Goal: Task Accomplishment & Management: Manage account settings

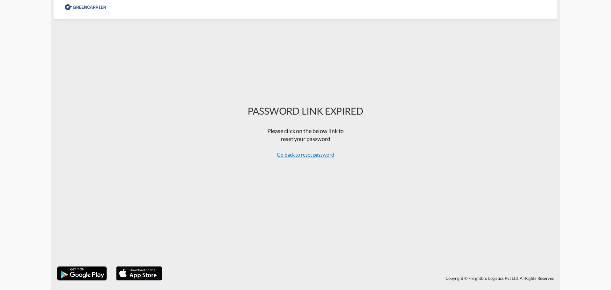
click at [315, 154] on span "Go back to reset password" at bounding box center [305, 154] width 57 height 6
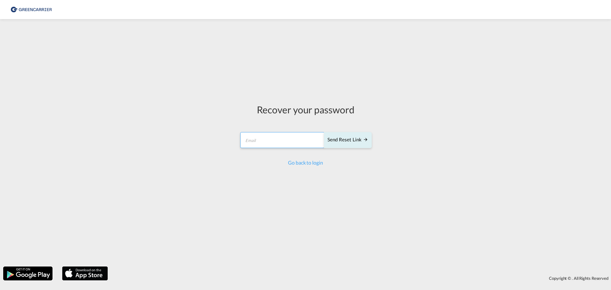
click at [288, 147] on input "email" at bounding box center [282, 140] width 84 height 16
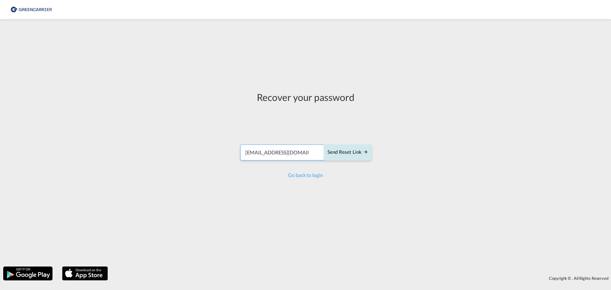
type input "[EMAIL_ADDRESS][DOMAIN_NAME]"
click at [346, 151] on div "Send reset link" at bounding box center [347, 152] width 41 height 7
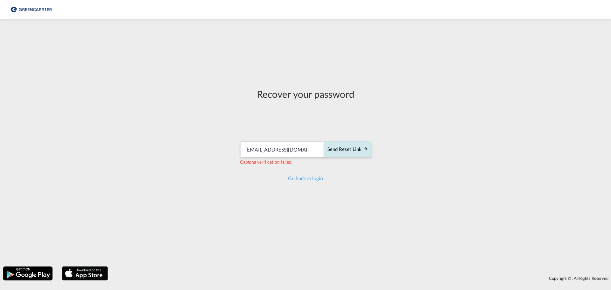
click at [349, 152] on div "Send reset link" at bounding box center [347, 149] width 41 height 7
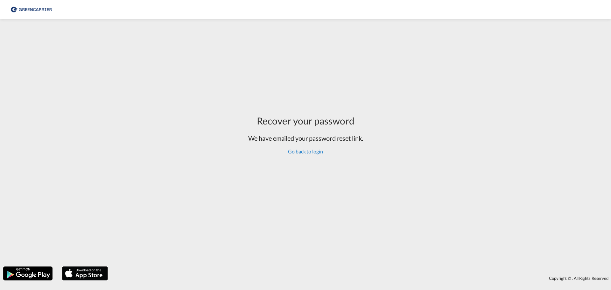
click at [312, 153] on link "Go back to login" at bounding box center [305, 151] width 35 height 6
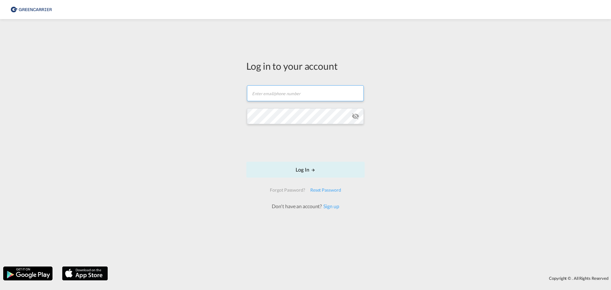
click at [260, 94] on input "text" at bounding box center [305, 93] width 117 height 16
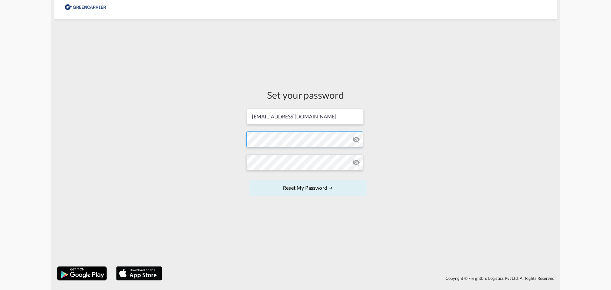
click at [264, 138] on form "[EMAIL_ADDRESS][DOMAIN_NAME] Password must contain the following: A special cha…" at bounding box center [305, 153] width 118 height 90
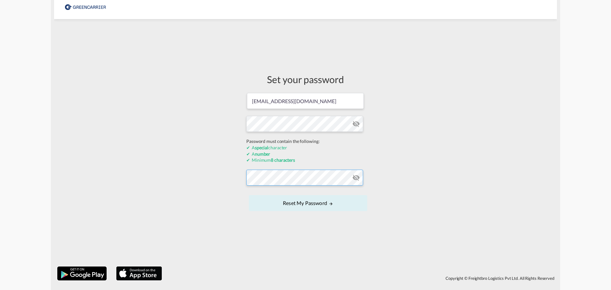
click at [286, 177] on form "cau@goforward.dk Password must contain the following: A special character A num…" at bounding box center [305, 152] width 118 height 120
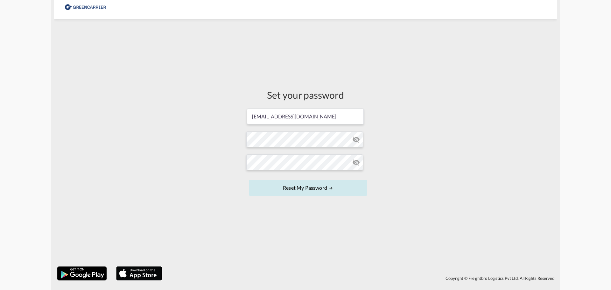
click at [323, 188] on button "Reset my password" at bounding box center [308, 188] width 118 height 16
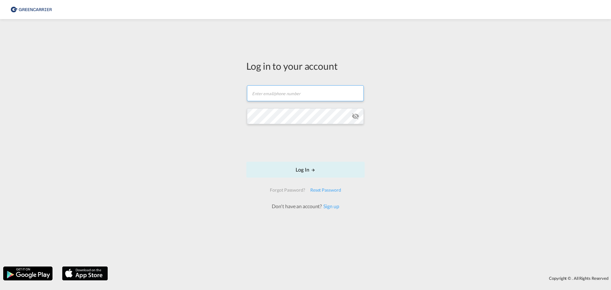
type input "[EMAIL_ADDRESS][DOMAIN_NAME]"
click at [292, 175] on button "Log In" at bounding box center [305, 170] width 118 height 16
